Goal: Task Accomplishment & Management: Use online tool/utility

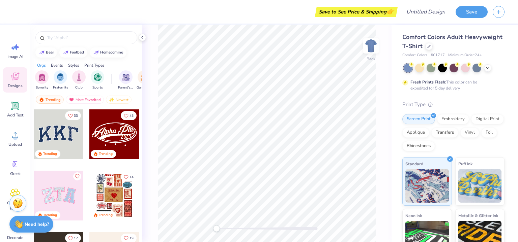
click at [58, 142] on div at bounding box center [59, 135] width 50 height 50
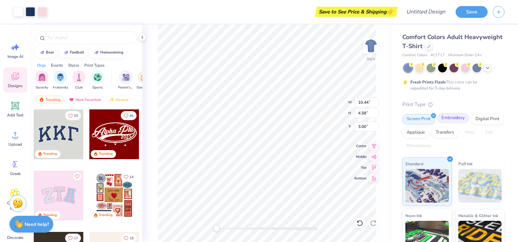
click at [454, 119] on div "Embroidery" at bounding box center [453, 118] width 32 height 10
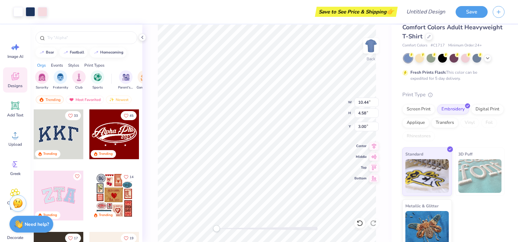
scroll to position [15, 0]
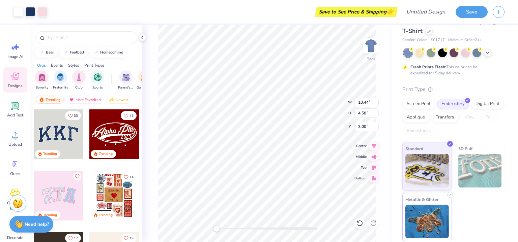
click at [423, 218] on img at bounding box center [426, 222] width 43 height 34
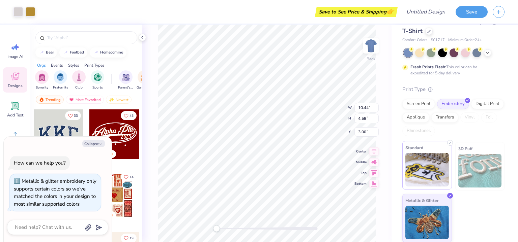
click at [432, 159] on img at bounding box center [426, 170] width 43 height 34
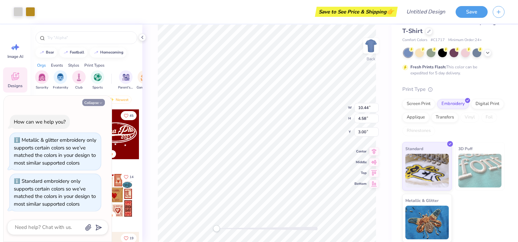
click at [84, 99] on button "Collapse" at bounding box center [93, 102] width 23 height 7
type textarea "x"
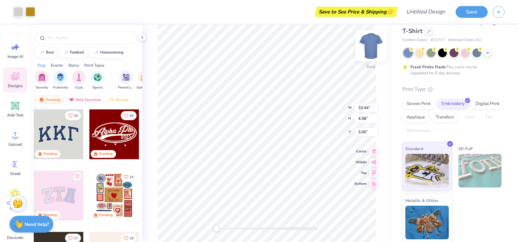
click at [372, 50] on img at bounding box center [370, 45] width 27 height 27
type input "10.62"
type input "4.66"
type input "5.39"
click at [372, 50] on img at bounding box center [370, 45] width 13 height 13
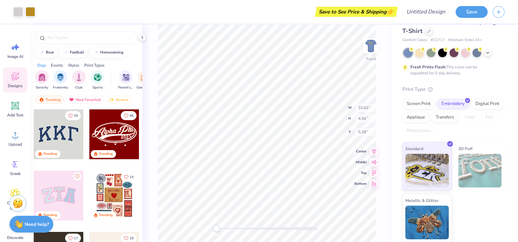
type input "10.44"
type input "4.58"
type input "3.00"
click at [372, 50] on img at bounding box center [370, 45] width 13 height 13
type input "10.62"
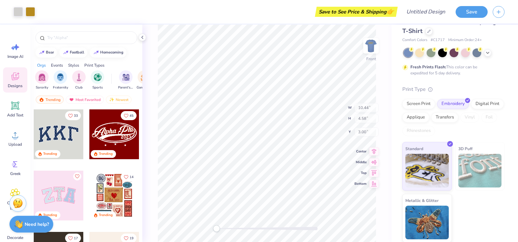
type input "4.66"
type input "5.39"
click at [372, 50] on img at bounding box center [370, 45] width 13 height 13
type input "10.44"
type input "4.58"
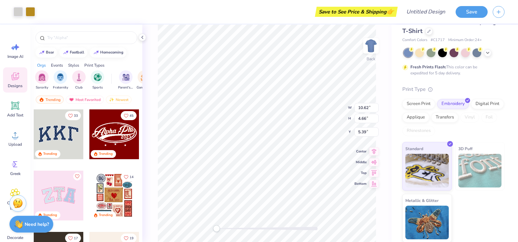
type input "3.00"
click at [22, 56] on span "Image AI" at bounding box center [15, 56] width 16 height 5
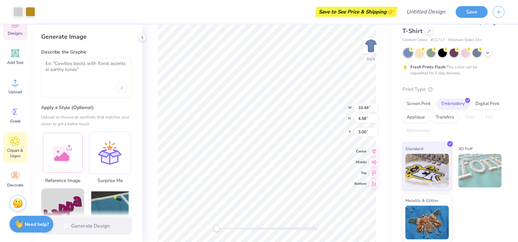
scroll to position [0, 0]
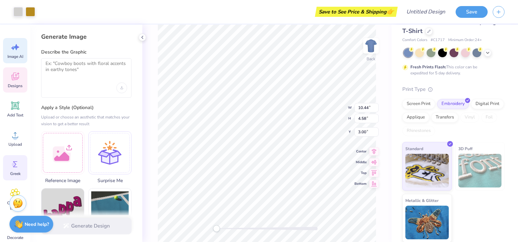
click at [16, 168] on icon at bounding box center [15, 164] width 10 height 10
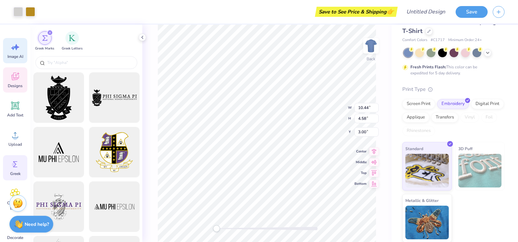
click at [19, 56] on span "Image AI" at bounding box center [15, 56] width 16 height 5
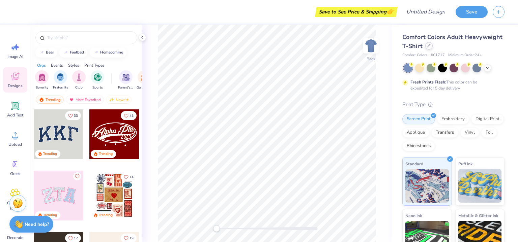
click at [432, 47] on div at bounding box center [428, 45] width 7 height 7
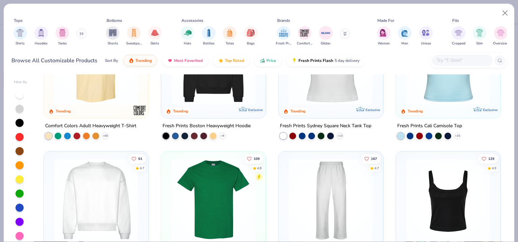
scroll to position [236, 0]
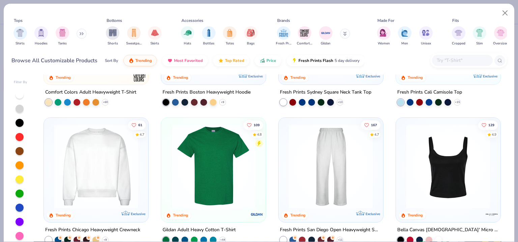
click at [92, 162] on img at bounding box center [96, 166] width 91 height 84
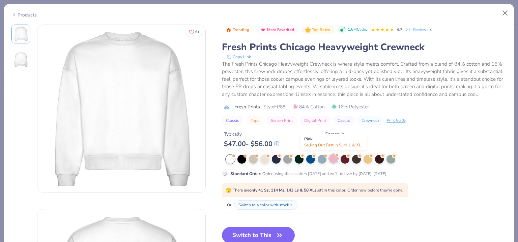
click at [332, 157] on div at bounding box center [333, 158] width 9 height 9
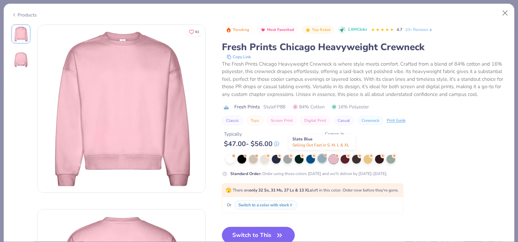
click at [321, 159] on div at bounding box center [321, 158] width 9 height 9
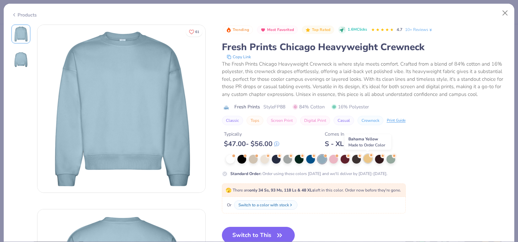
click at [367, 160] on div at bounding box center [367, 158] width 9 height 9
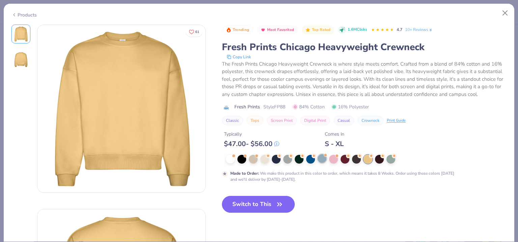
click at [320, 159] on div at bounding box center [321, 158] width 9 height 9
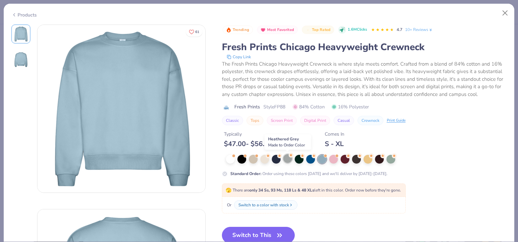
click at [288, 162] on div at bounding box center [287, 158] width 9 height 9
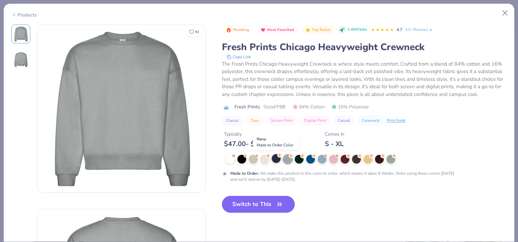
click at [276, 161] on div at bounding box center [276, 158] width 9 height 9
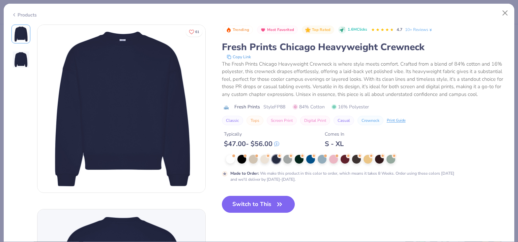
click at [270, 210] on button "Switch to This" at bounding box center [258, 204] width 73 height 17
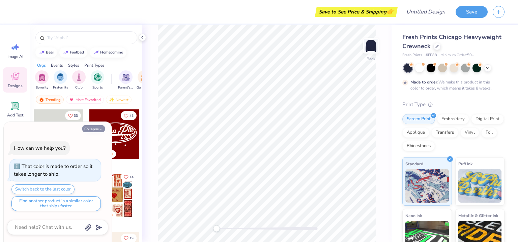
click at [95, 128] on button "Collapse" at bounding box center [93, 128] width 23 height 7
type textarea "x"
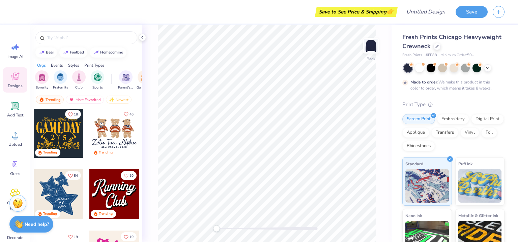
scroll to position [438, 0]
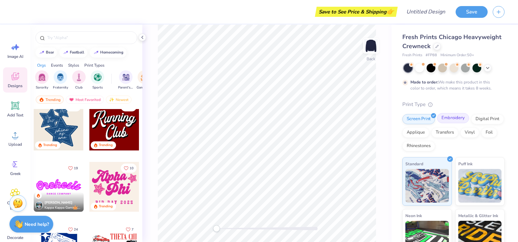
click at [448, 122] on div "Embroidery" at bounding box center [453, 118] width 32 height 10
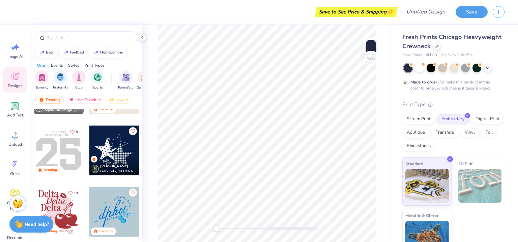
scroll to position [775, 0]
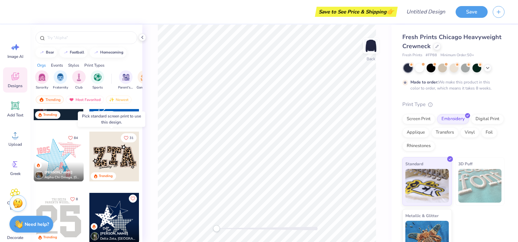
click at [120, 162] on div at bounding box center [114, 157] width 50 height 50
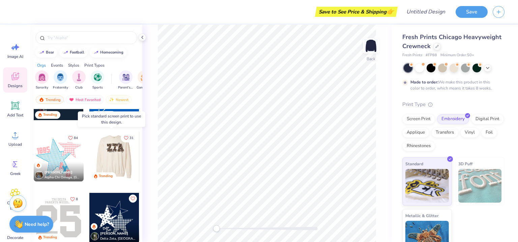
click at [107, 158] on div at bounding box center [114, 157] width 50 height 50
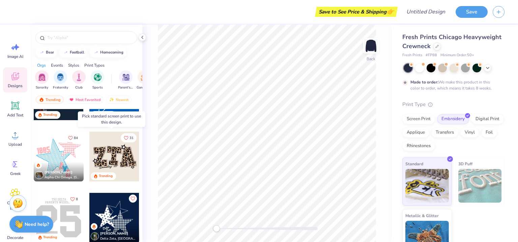
click at [117, 144] on div at bounding box center [114, 157] width 50 height 50
click at [108, 156] on div at bounding box center [114, 157] width 50 height 50
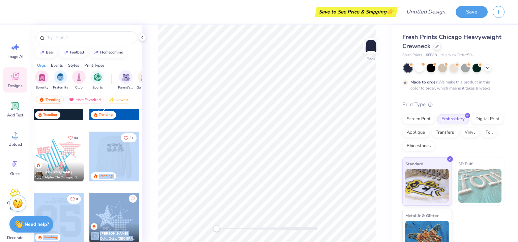
click at [235, 95] on div "Save to See Price & Shipping 👉 Design Title Save Image AI Designs Add Text Uplo…" at bounding box center [259, 121] width 518 height 242
click at [131, 157] on div at bounding box center [114, 157] width 50 height 50
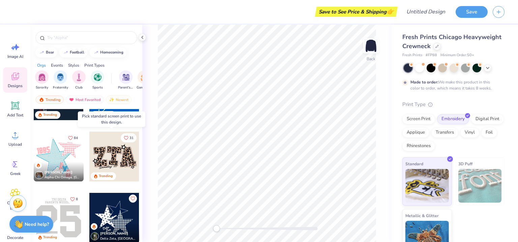
click at [116, 157] on div at bounding box center [114, 157] width 50 height 50
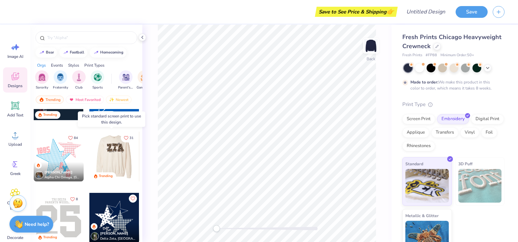
click at [111, 161] on div at bounding box center [114, 157] width 50 height 50
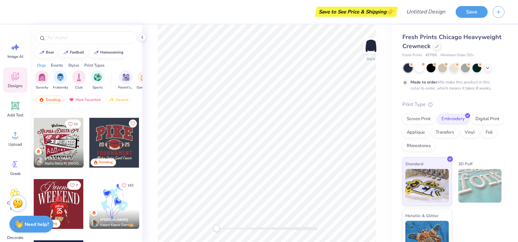
scroll to position [977, 0]
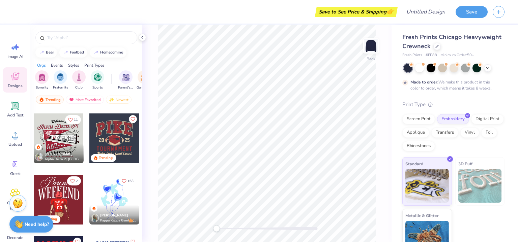
click at [114, 131] on div at bounding box center [114, 139] width 50 height 50
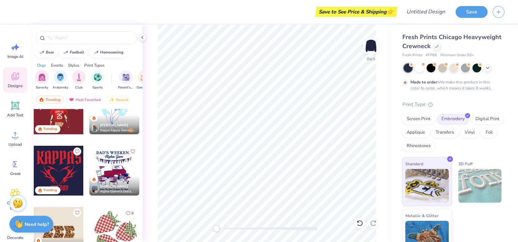
scroll to position [1146, 0]
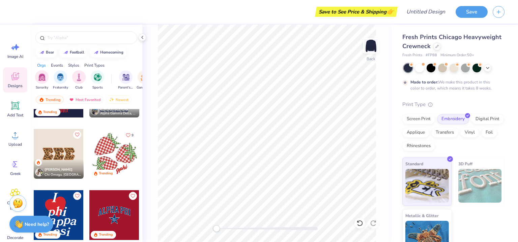
click at [64, 149] on div at bounding box center [59, 154] width 50 height 50
type input "3.43"
type input "3.94"
type input "3.00"
type input "3.46"
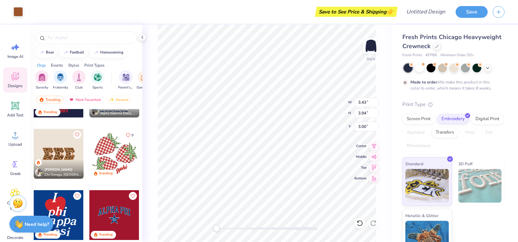
type input "3.96"
type input "3.01"
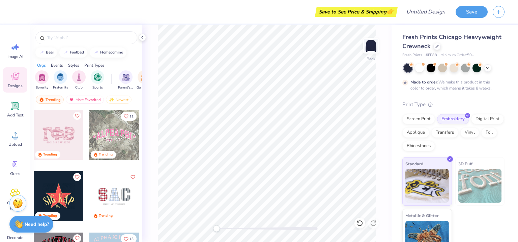
scroll to position [1247, 0]
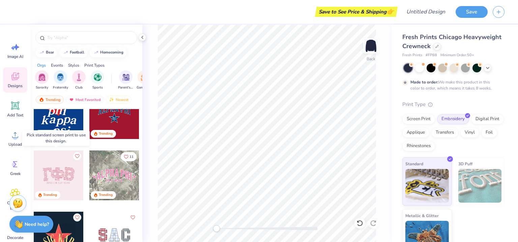
click at [52, 183] on div at bounding box center [59, 176] width 50 height 50
click at [62, 161] on div at bounding box center [59, 176] width 50 height 50
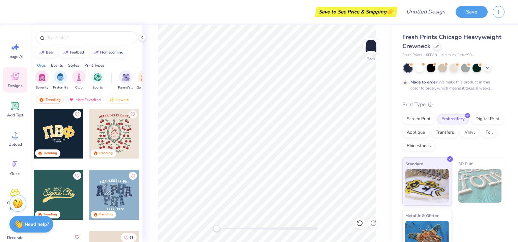
scroll to position [1584, 0]
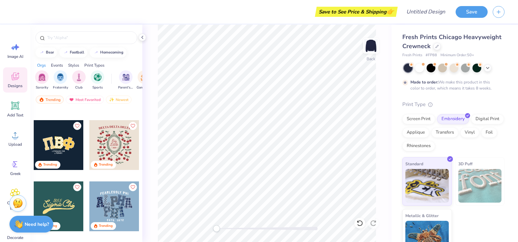
click at [62, 153] on div at bounding box center [59, 145] width 50 height 50
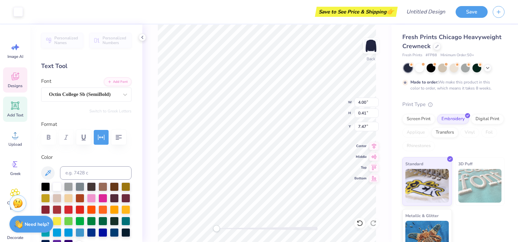
scroll to position [5, 1]
type textarea "FOR"
type input "2.47"
type input "8.06"
type textarea "L"
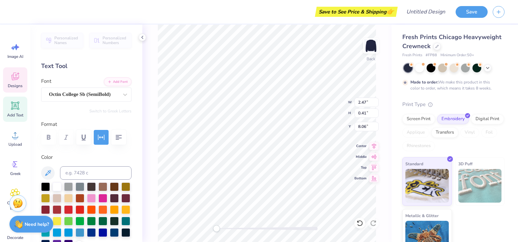
type input "0.93"
type input "7.47"
type input "3.54"
type input "3.98"
type input "3.27"
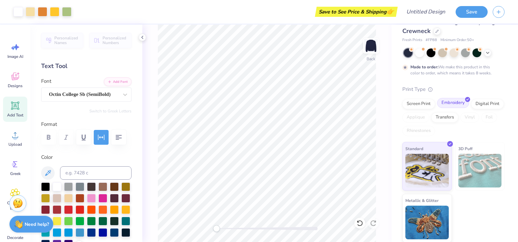
scroll to position [0, 0]
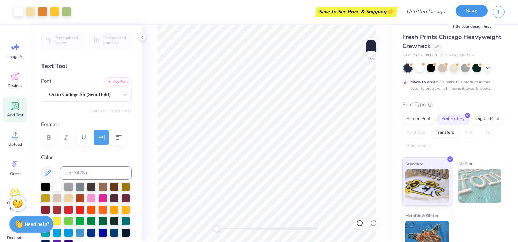
click at [466, 12] on button "Save" at bounding box center [471, 11] width 32 height 12
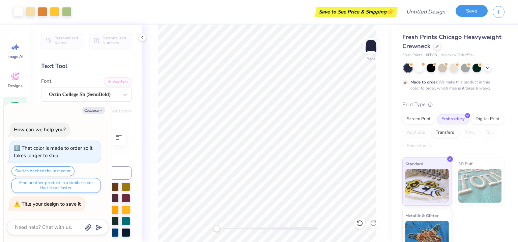
click at [461, 16] on button "Save" at bounding box center [471, 11] width 32 height 12
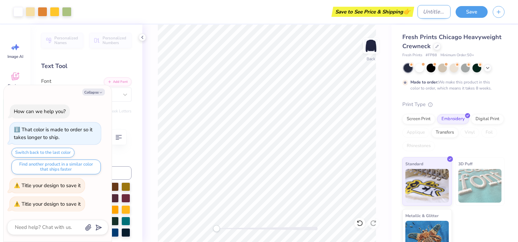
type textarea "x"
click at [417, 9] on input "Design Title" at bounding box center [433, 11] width 33 height 13
type input "1"
type textarea "x"
type input "1"
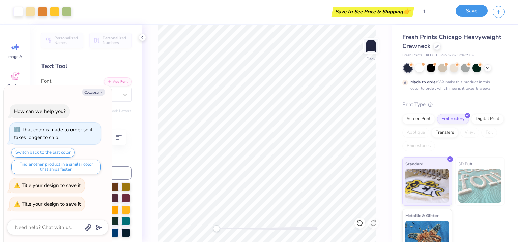
click at [467, 10] on button "Save" at bounding box center [471, 11] width 32 height 12
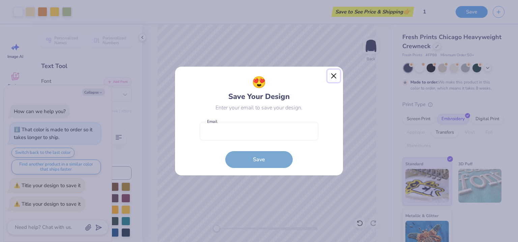
click at [331, 75] on button "Close" at bounding box center [333, 76] width 13 height 13
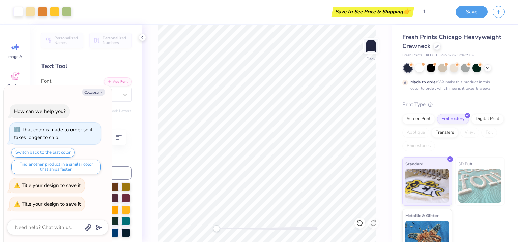
click at [89, 61] on div "Personalized Names Personalized Numbers Text Tool Add Font Font Octin College S…" at bounding box center [86, 134] width 112 height 218
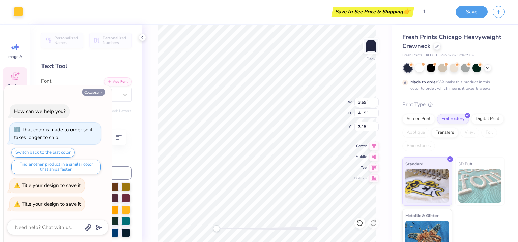
click at [89, 94] on button "Collapse" at bounding box center [93, 92] width 23 height 7
type textarea "x"
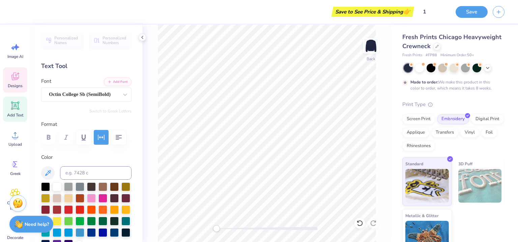
click at [12, 89] on div "Designs" at bounding box center [15, 79] width 24 height 25
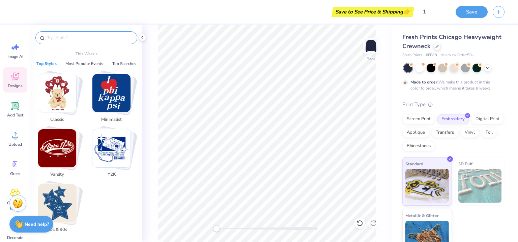
click at [84, 36] on input "text" at bounding box center [90, 37] width 86 height 7
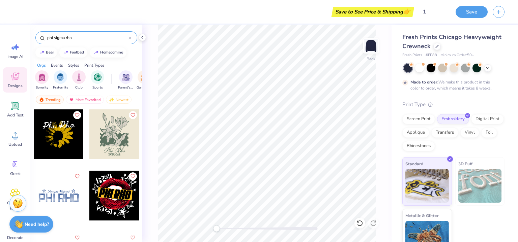
type input "phi sigma rho"
click at [16, 107] on icon at bounding box center [15, 106] width 6 height 6
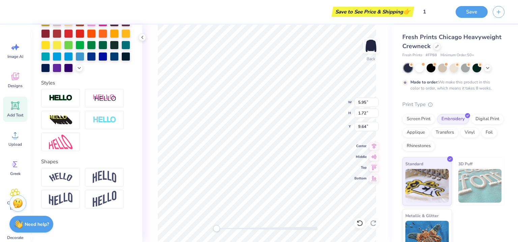
scroll to position [187, 0]
click at [14, 161] on icon at bounding box center [15, 164] width 10 height 10
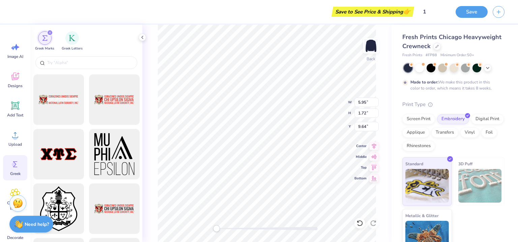
scroll to position [944, 0]
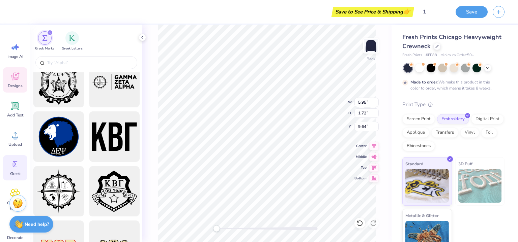
click at [16, 78] on icon at bounding box center [14, 77] width 7 height 8
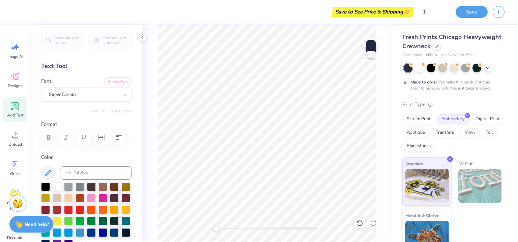
click at [4, 152] on div "Image AI Designs Add Text Upload Greek Clipart & logos Decorate" at bounding box center [15, 141] width 24 height 207
click at [13, 165] on circle at bounding box center [14, 164] width 5 height 5
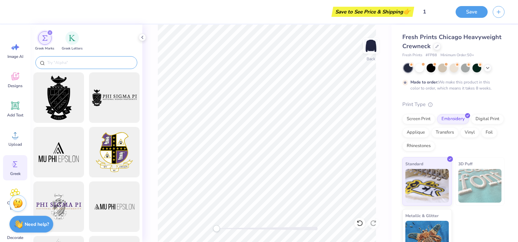
click at [56, 60] on input "text" at bounding box center [90, 62] width 86 height 7
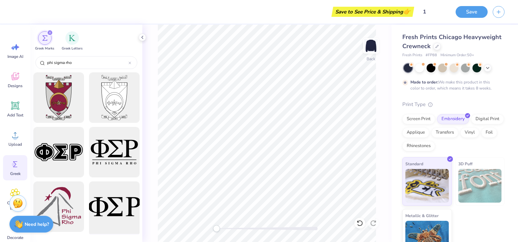
type input "phi sigma rho"
click at [112, 216] on div at bounding box center [114, 207] width 56 height 56
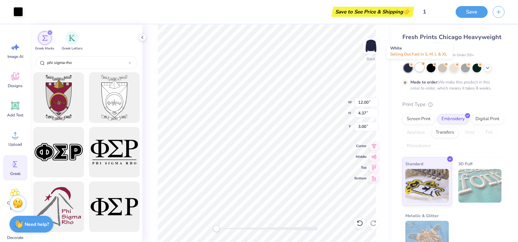
click at [420, 67] on div at bounding box center [419, 67] width 9 height 9
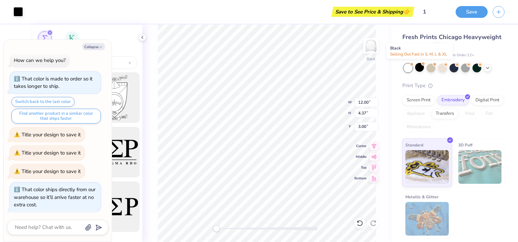
scroll to position [155, 0]
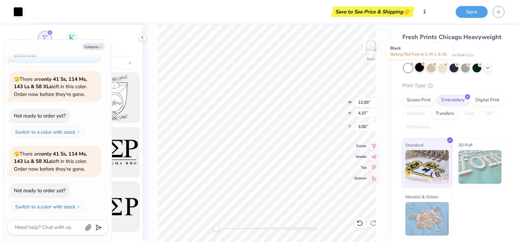
click at [420, 69] on div at bounding box center [419, 67] width 9 height 9
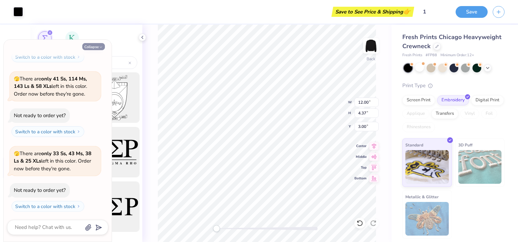
click at [100, 43] on button "Collapse" at bounding box center [93, 46] width 23 height 7
type textarea "x"
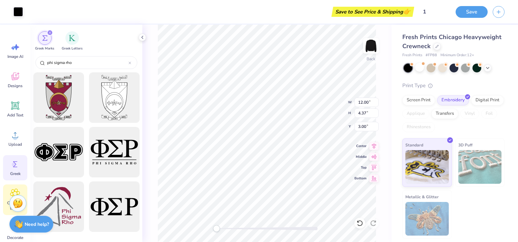
scroll to position [0, 0]
click at [16, 165] on icon at bounding box center [15, 164] width 10 height 10
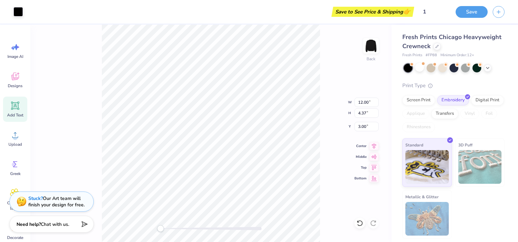
click at [12, 109] on icon at bounding box center [15, 106] width 6 height 6
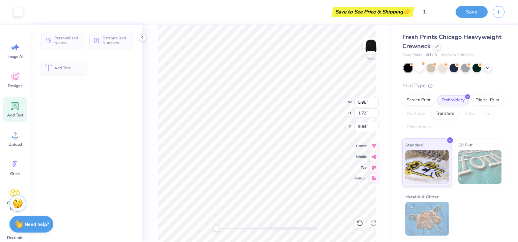
type input "5.95"
type input "1.72"
type input "9.64"
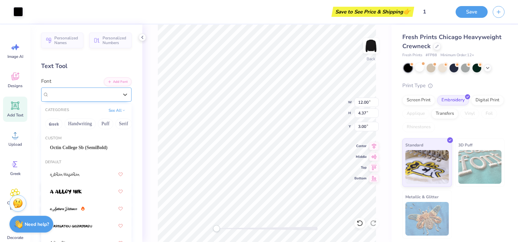
click at [100, 95] on div "Super Dream" at bounding box center [83, 94] width 71 height 10
click at [86, 191] on div at bounding box center [86, 192] width 73 height 12
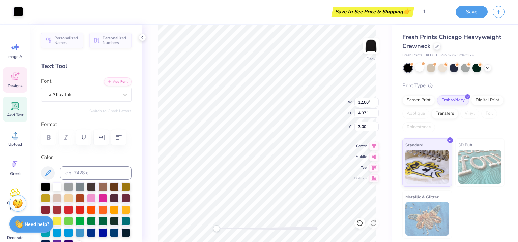
click at [12, 80] on icon at bounding box center [15, 76] width 10 height 10
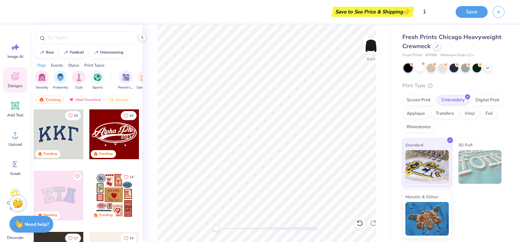
click at [65, 199] on div at bounding box center [59, 196] width 50 height 50
click at [60, 197] on div at bounding box center [59, 196] width 50 height 50
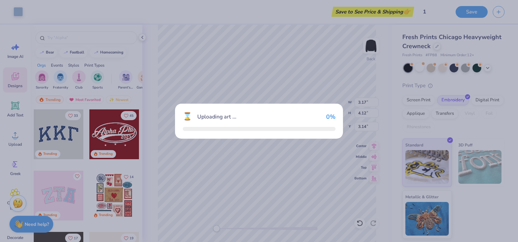
type input "10.33"
type input "5.17"
type input "3.00"
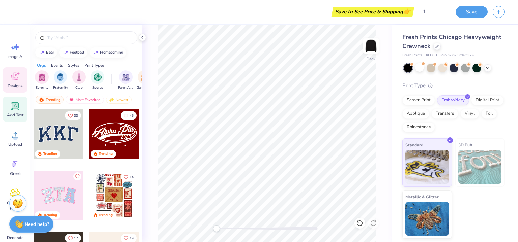
click at [11, 110] on icon at bounding box center [15, 106] width 10 height 10
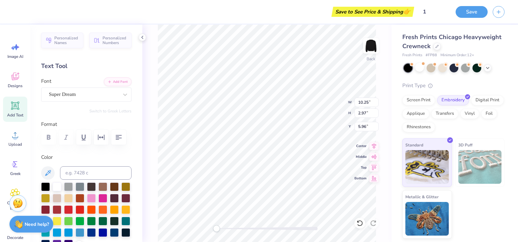
type input "10.25"
type input "2.97"
type input "5.96"
paste textarea
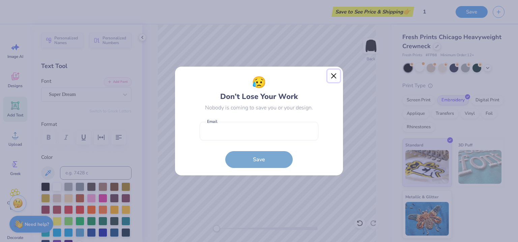
click at [334, 78] on button "Close" at bounding box center [333, 76] width 13 height 13
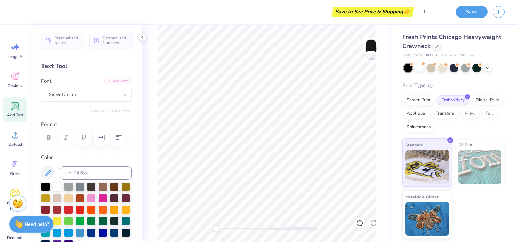
click at [117, 78] on button "Add Font" at bounding box center [118, 81] width 28 height 9
click at [15, 104] on icon at bounding box center [15, 106] width 8 height 8
type textarea "T"
paste textarea
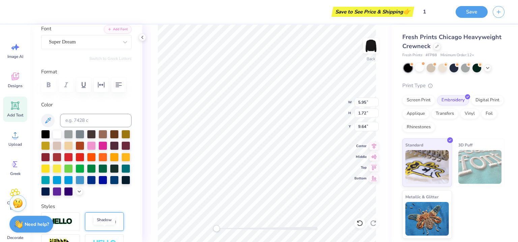
scroll to position [0, 0]
